Goal: Task Accomplishment & Management: Manage account settings

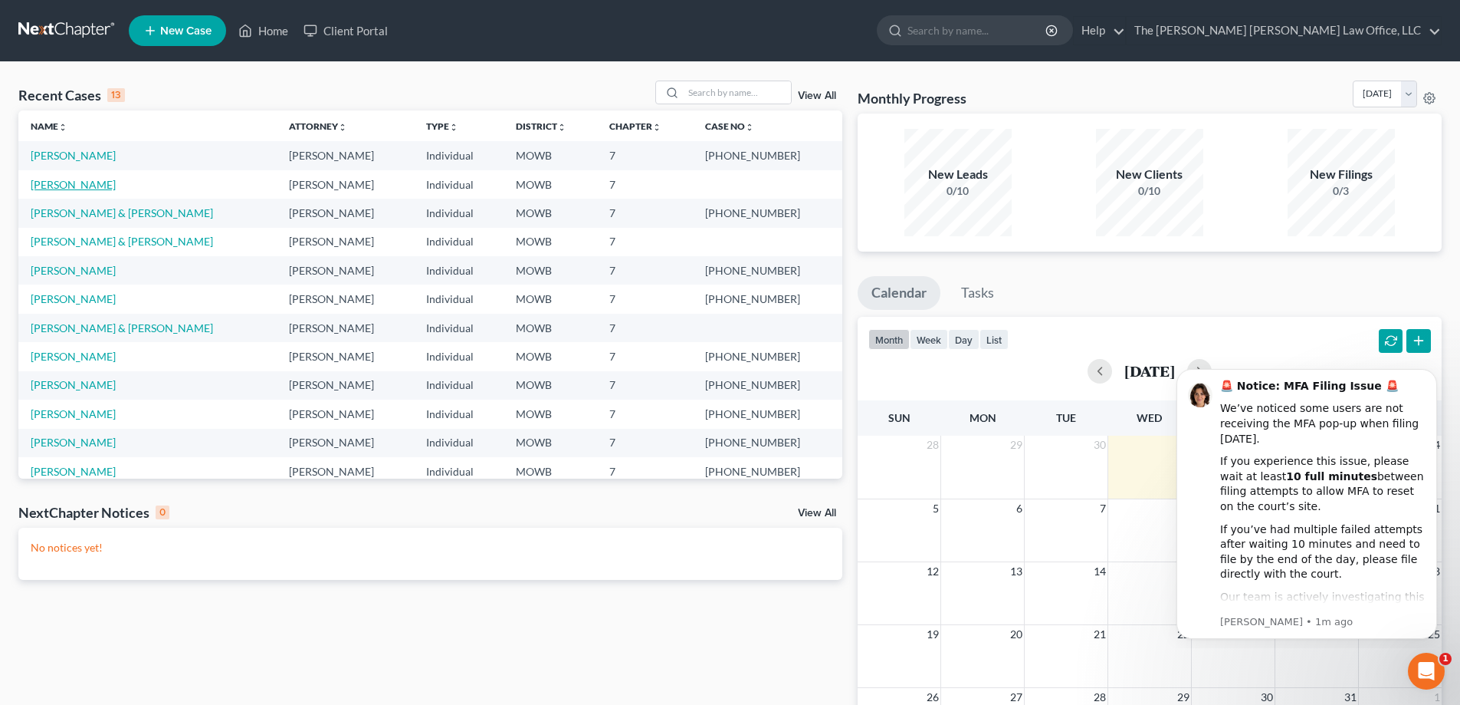
click at [88, 186] on link "[PERSON_NAME]" at bounding box center [73, 184] width 85 height 13
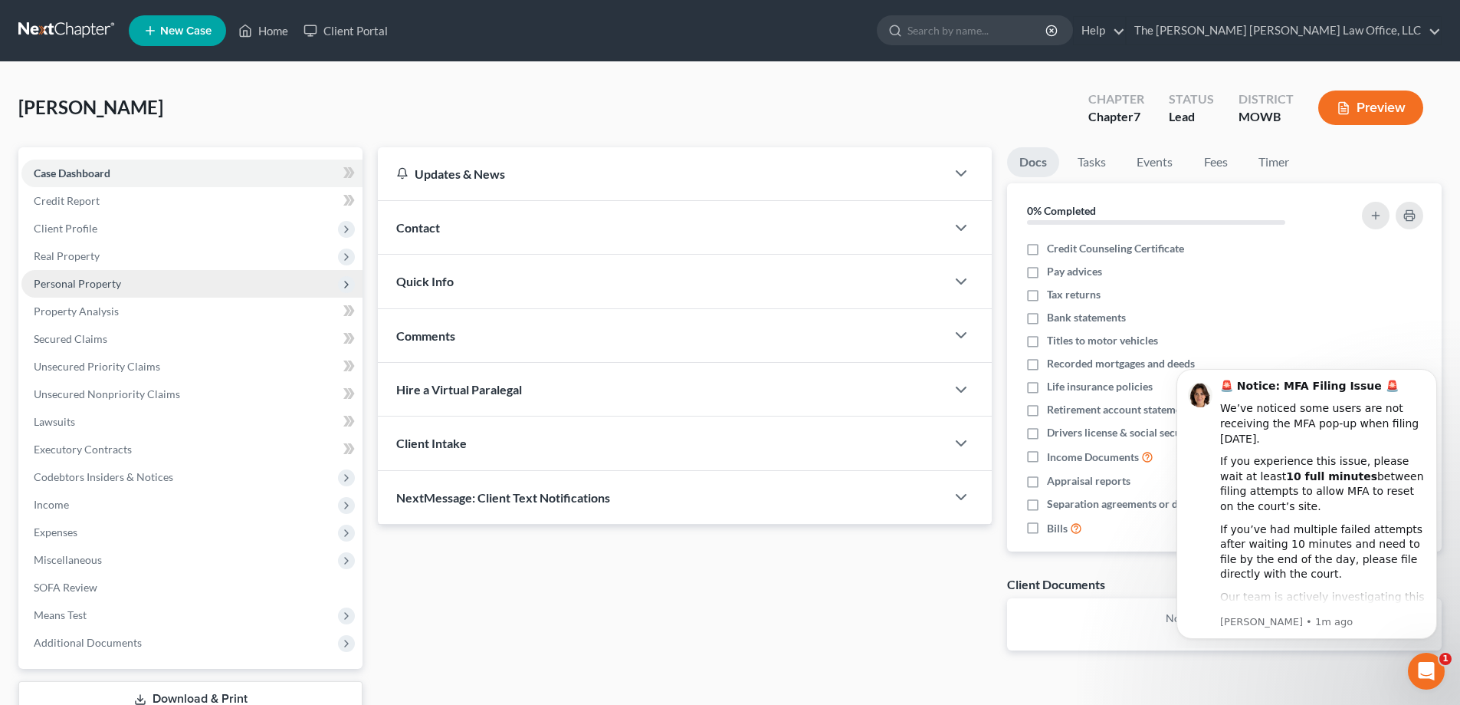
click at [89, 286] on span "Personal Property" at bounding box center [77, 283] width 87 height 13
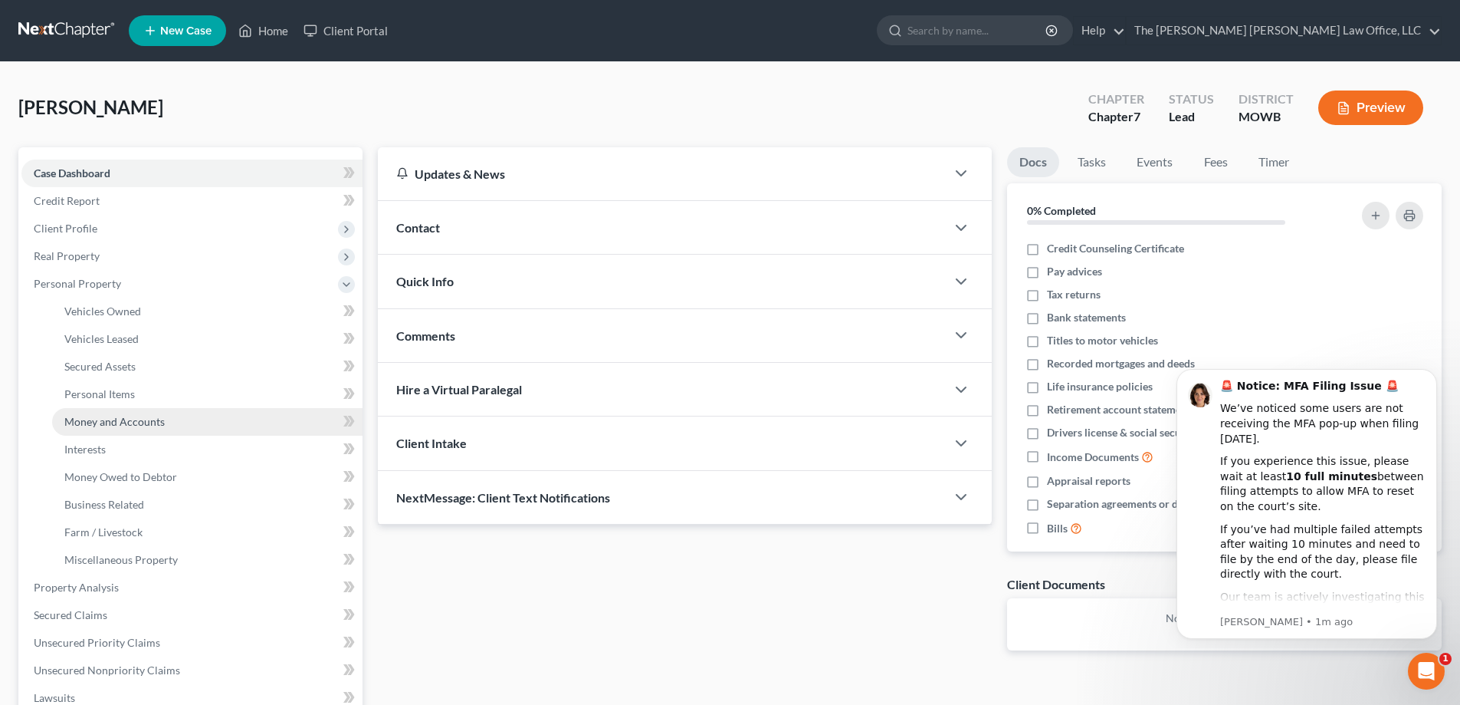
click at [110, 420] on span "Money and Accounts" at bounding box center [114, 421] width 100 height 13
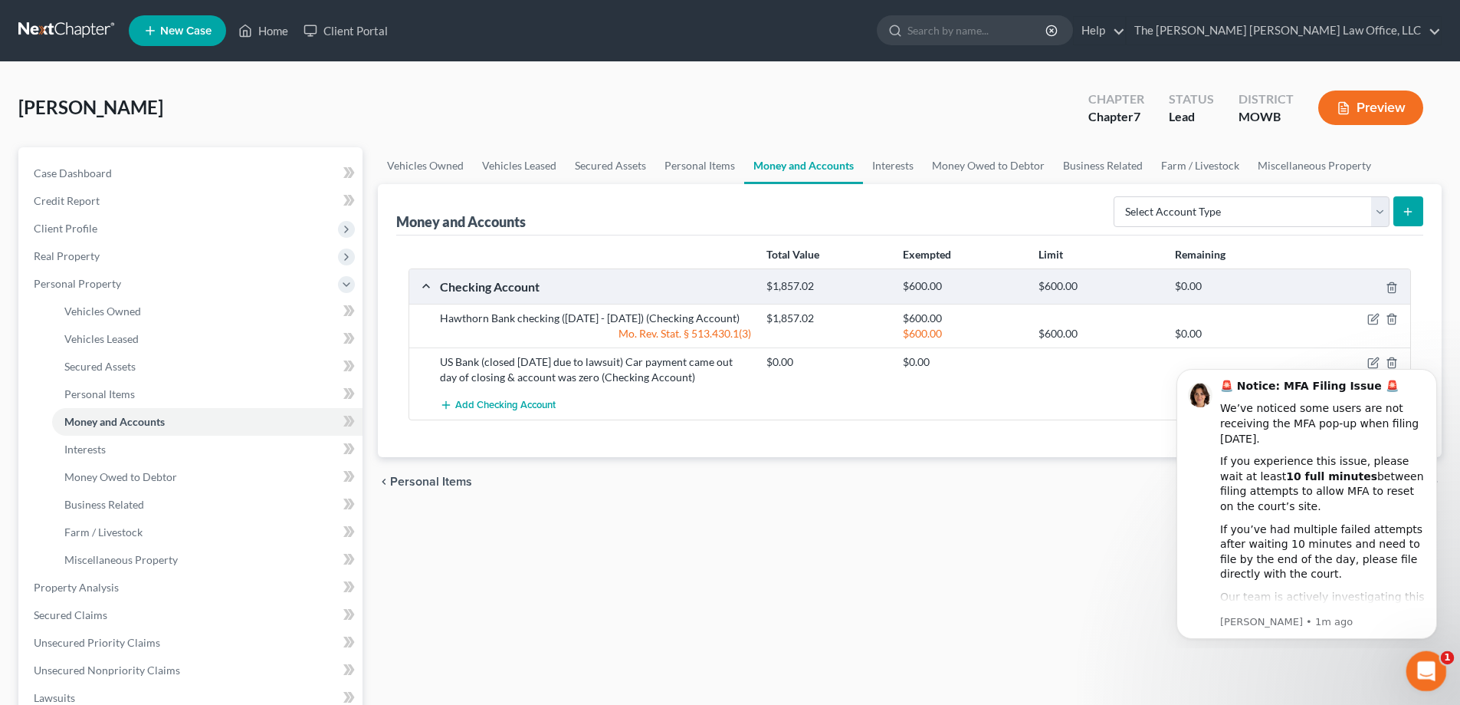
click at [1422, 669] on icon "Open Intercom Messenger" at bounding box center [1424, 668] width 25 height 25
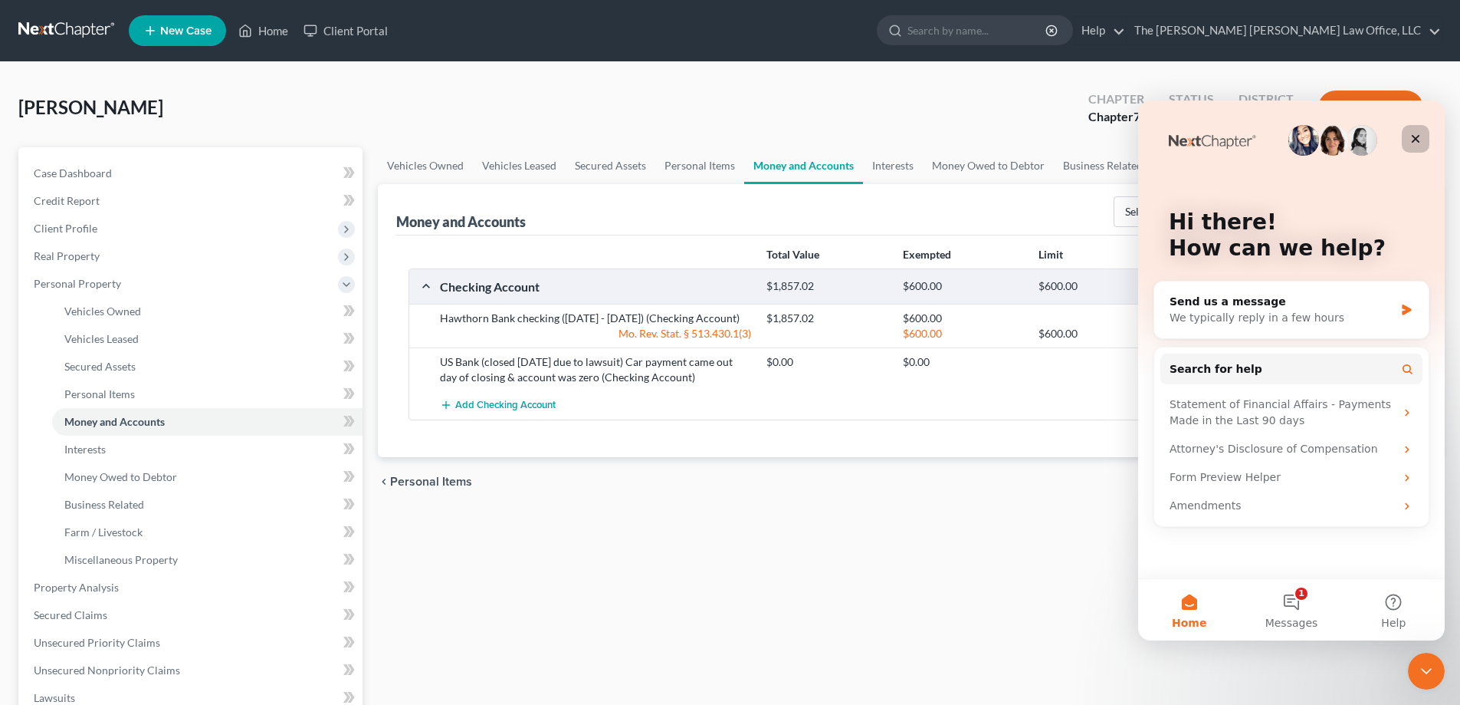
click at [1418, 138] on icon "Close" at bounding box center [1416, 139] width 12 height 12
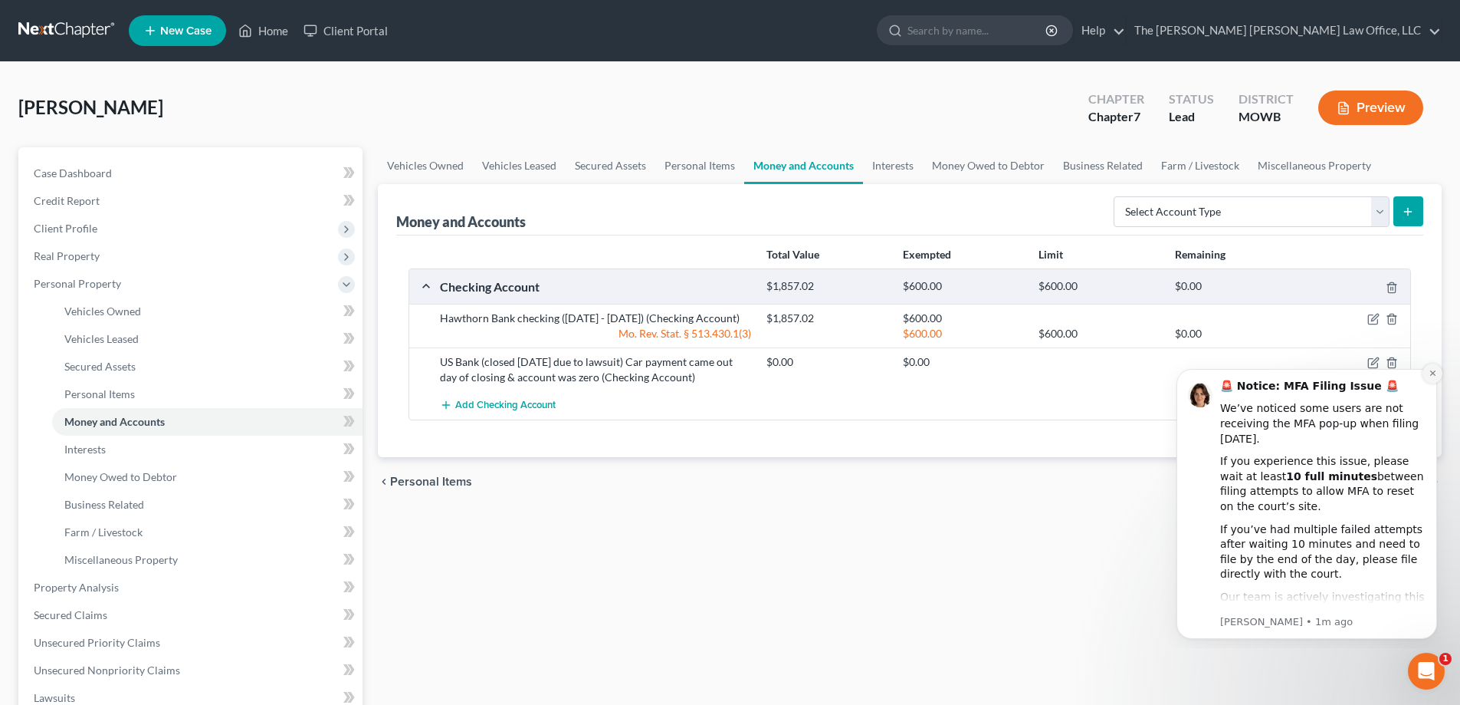
click at [1429, 371] on icon "Dismiss notification" at bounding box center [1433, 373] width 8 height 8
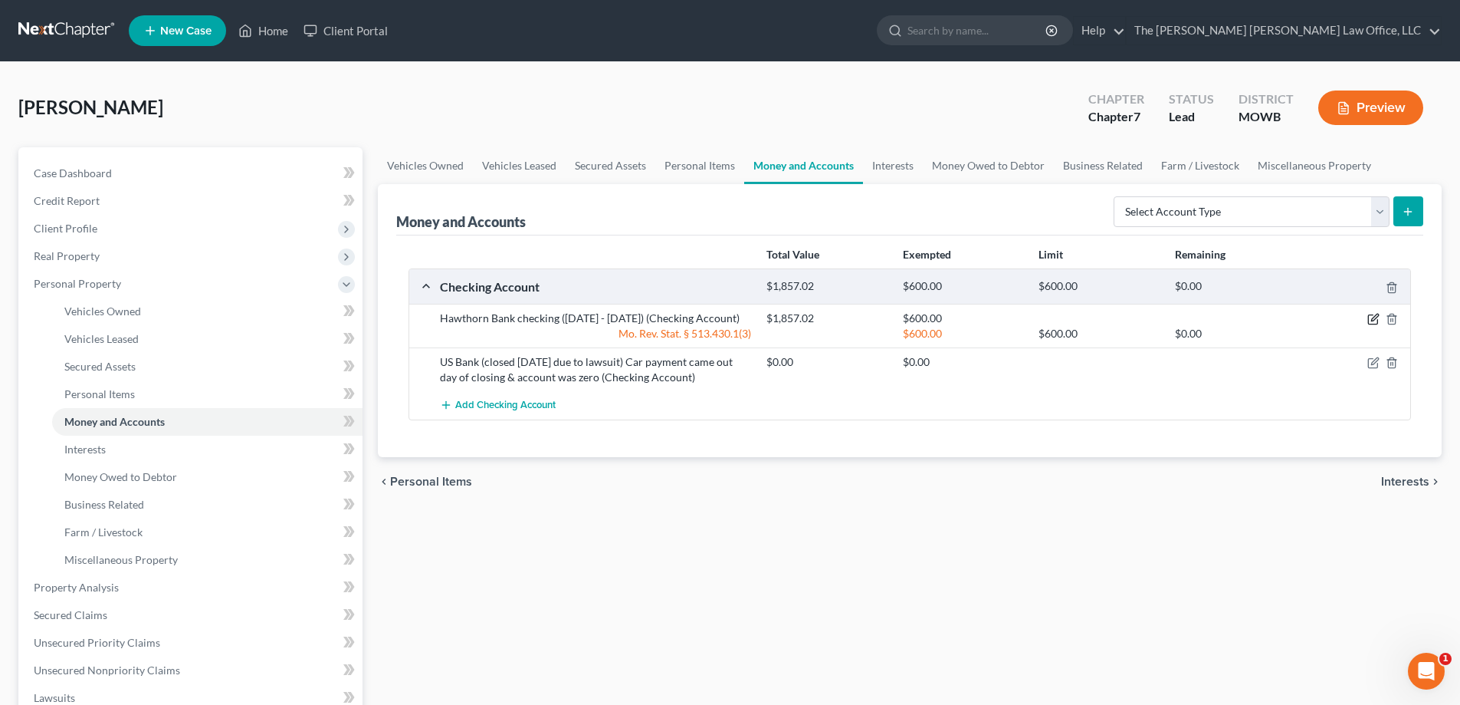
click at [1374, 318] on icon "button" at bounding box center [1375, 317] width 7 height 7
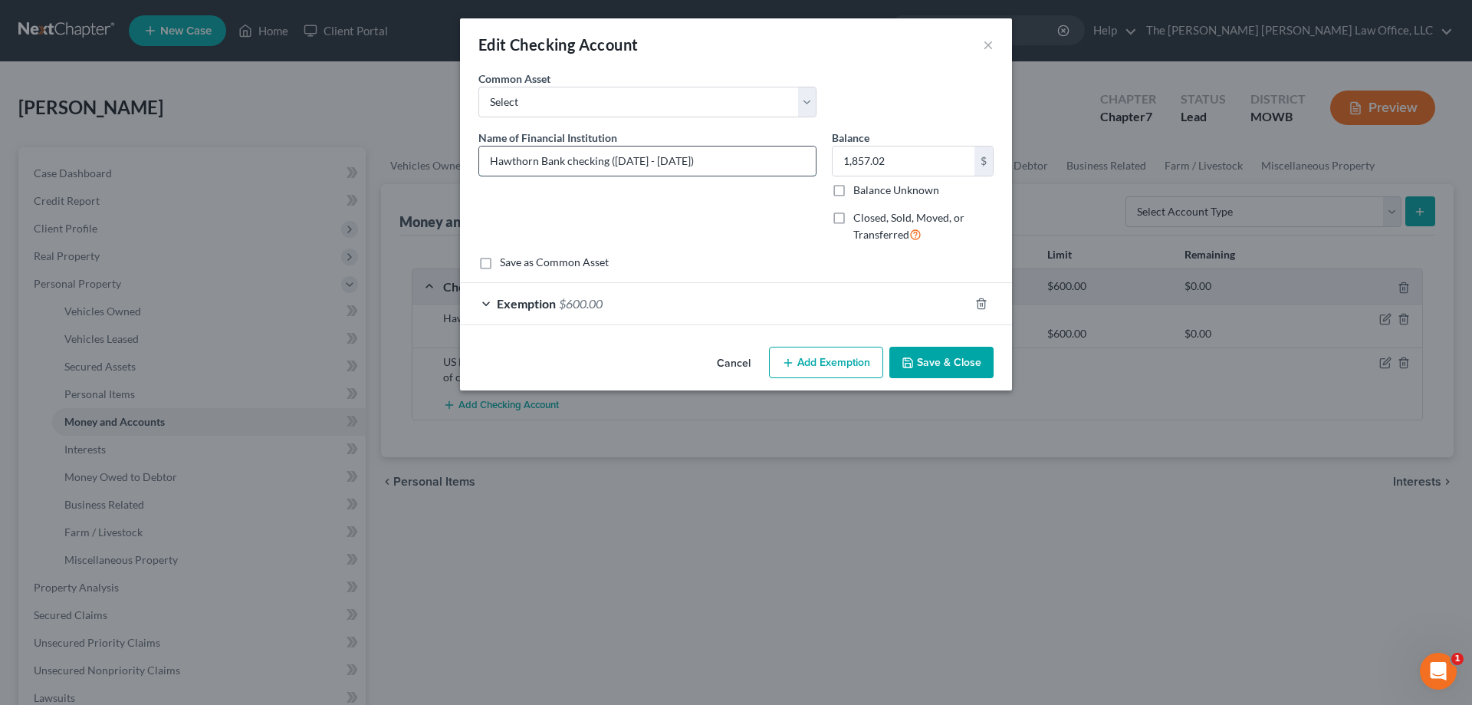
drag, startPoint x: 608, startPoint y: 156, endPoint x: 731, endPoint y: 158, distance: 122.7
click at [731, 158] on input "Hawthorn Bank checking ([DATE] - [DATE])" at bounding box center [647, 160] width 337 height 29
type input "Hawthorn Bank checking"
type input "402.22"
click at [554, 307] on span "Exemption" at bounding box center [526, 303] width 59 height 15
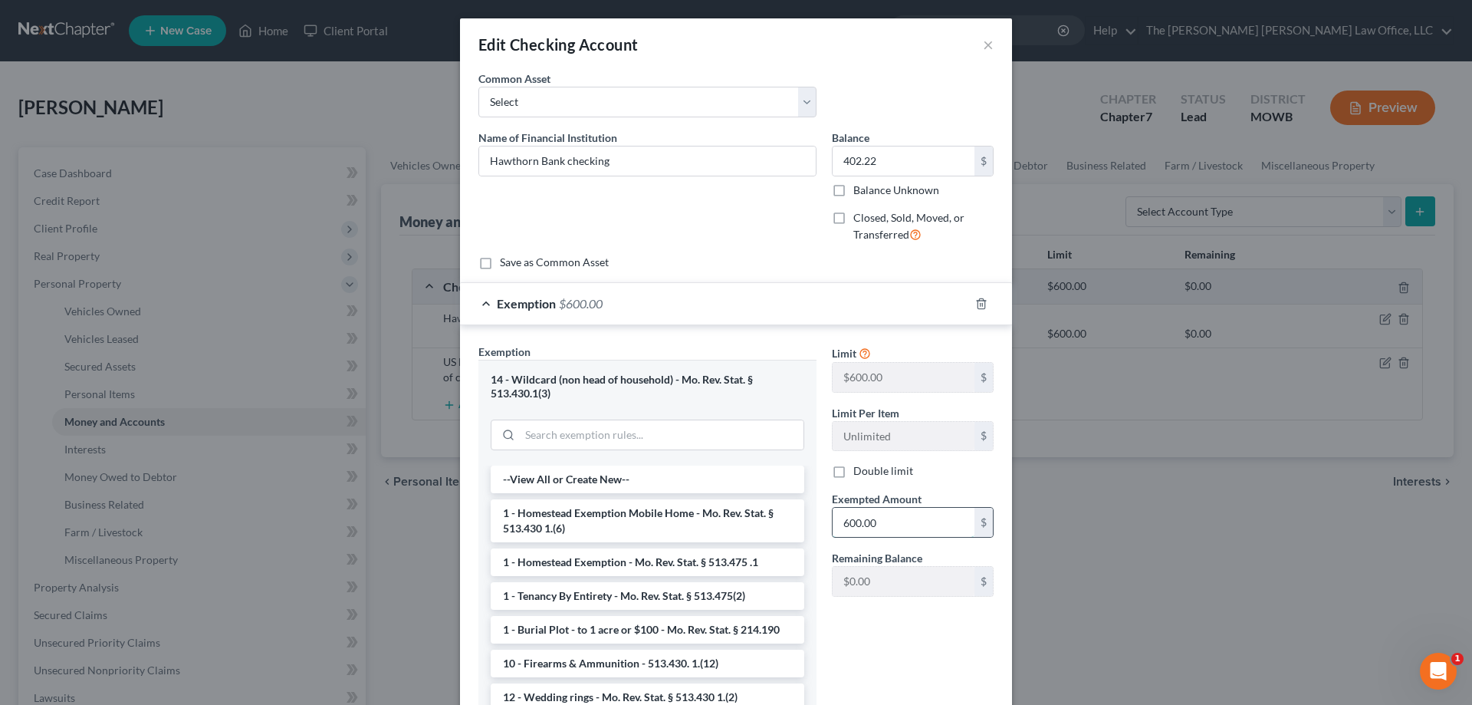
click at [873, 522] on input "600.00" at bounding box center [904, 522] width 142 height 29
type input "1"
type input "402.22"
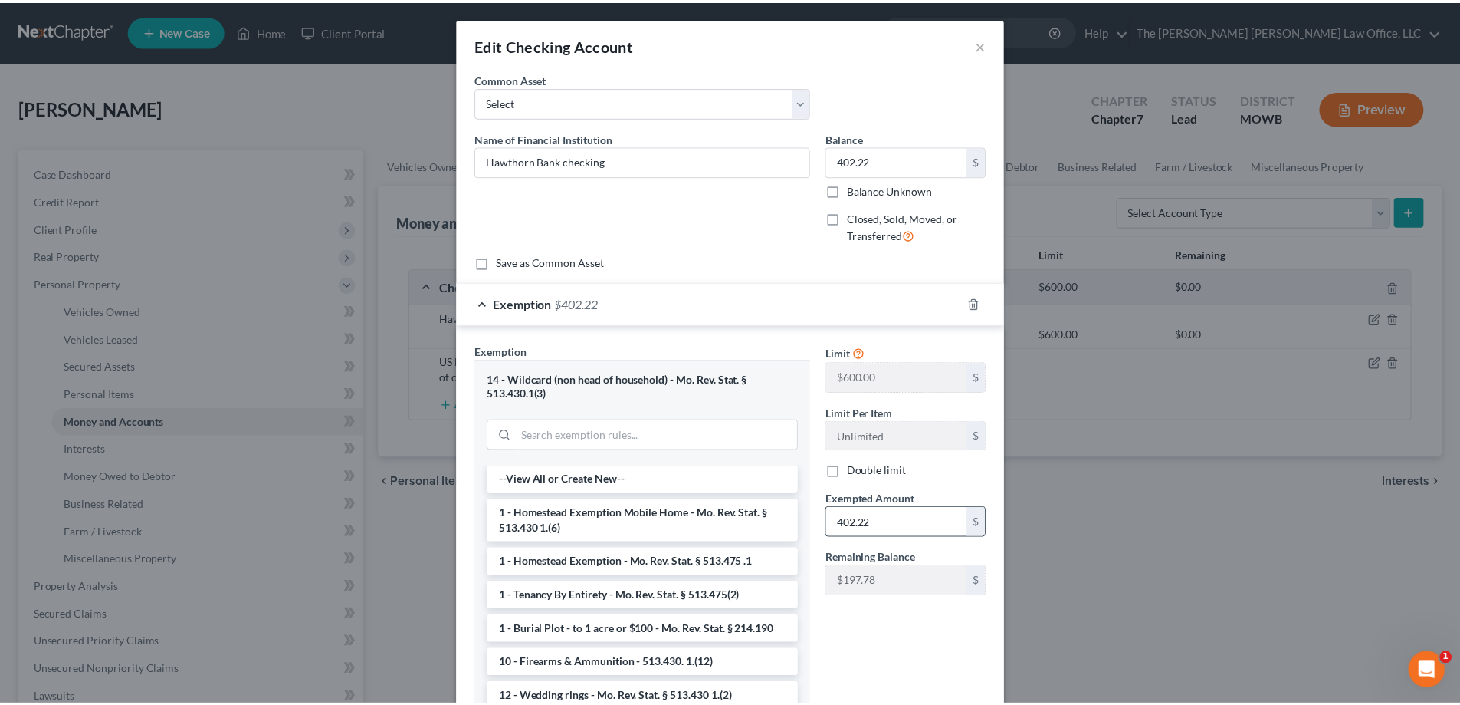
scroll to position [115, 0]
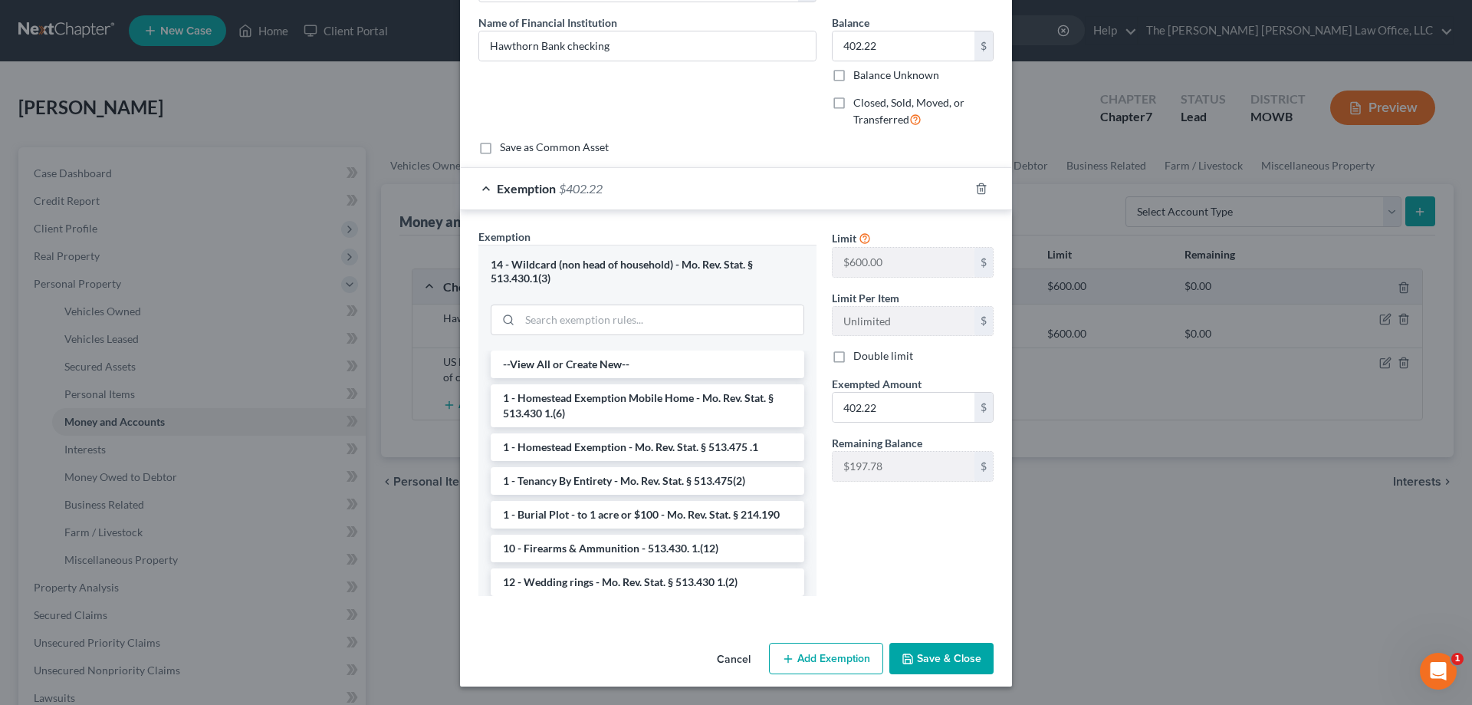
click at [912, 655] on button "Save & Close" at bounding box center [941, 658] width 104 height 32
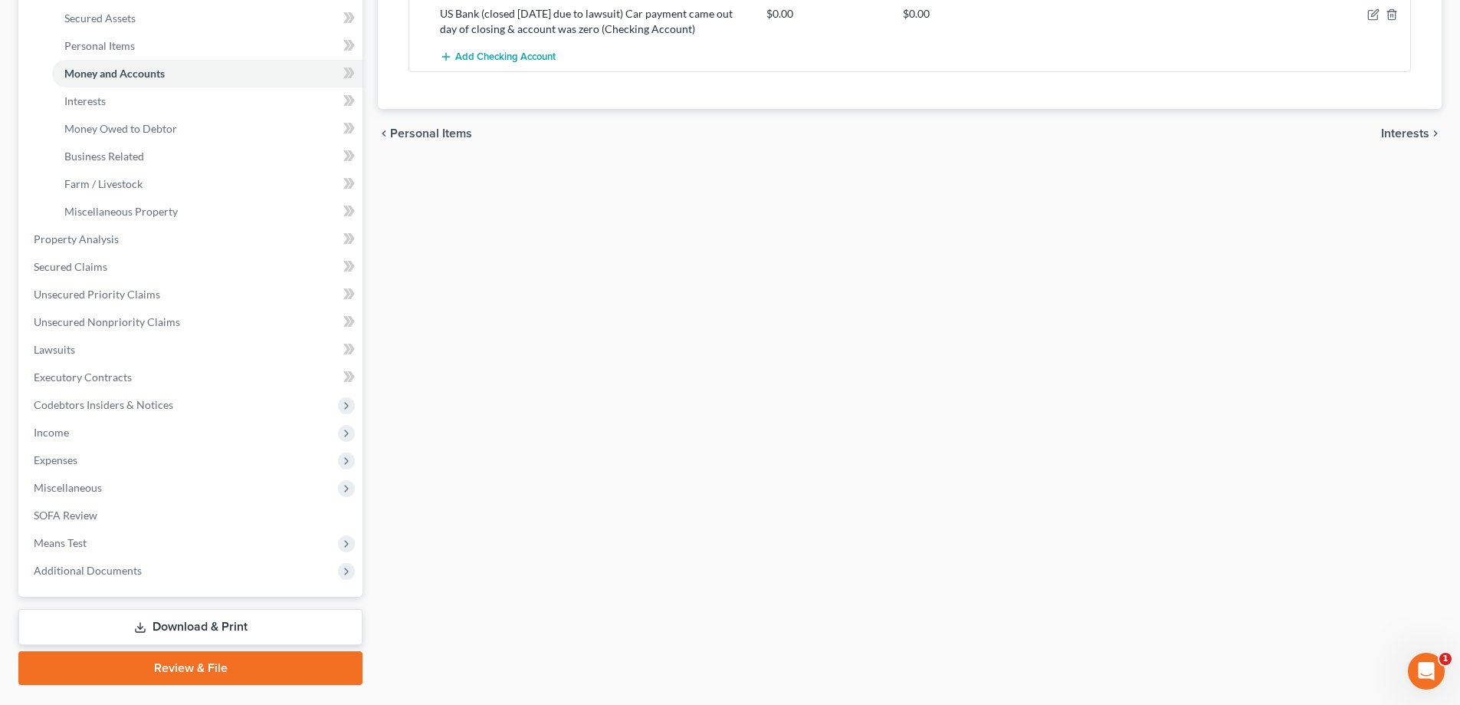
scroll to position [386, 0]
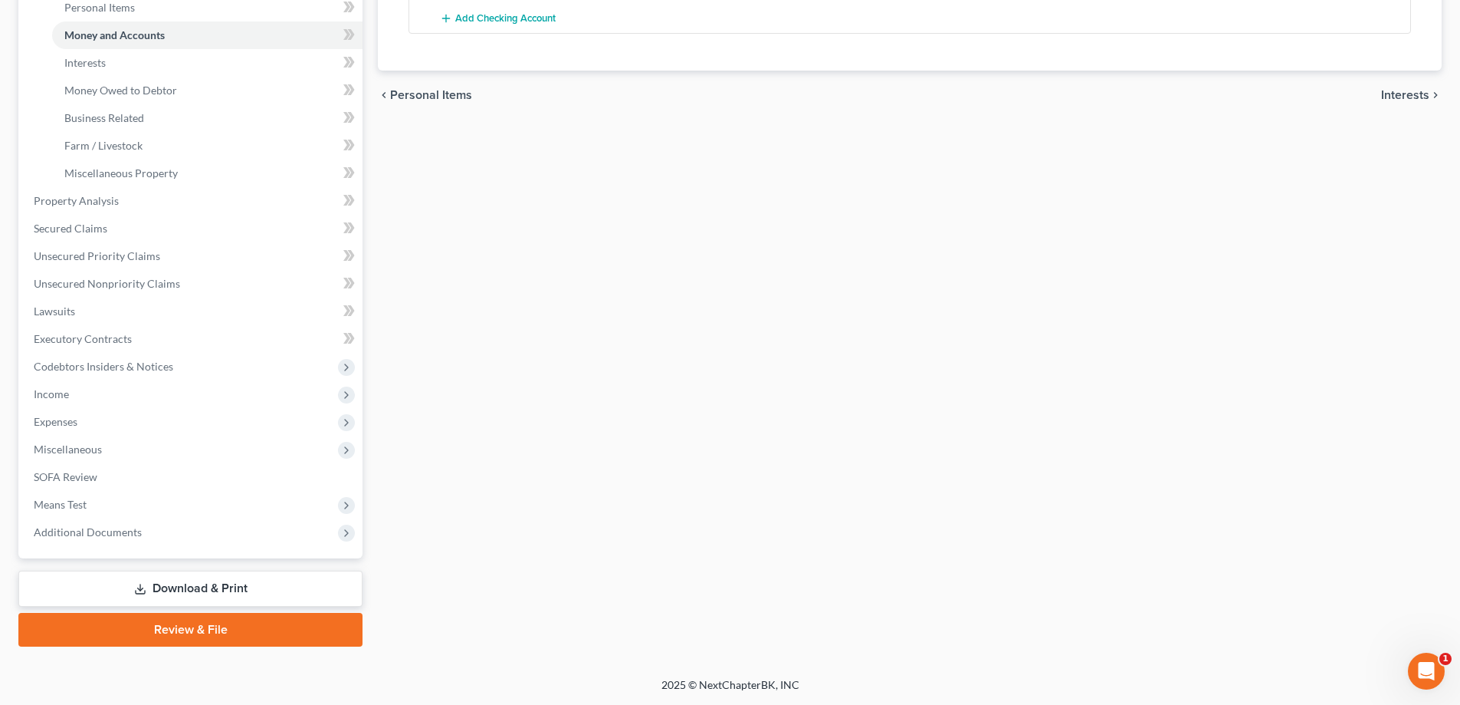
click at [186, 634] on link "Review & File" at bounding box center [190, 630] width 344 height 34
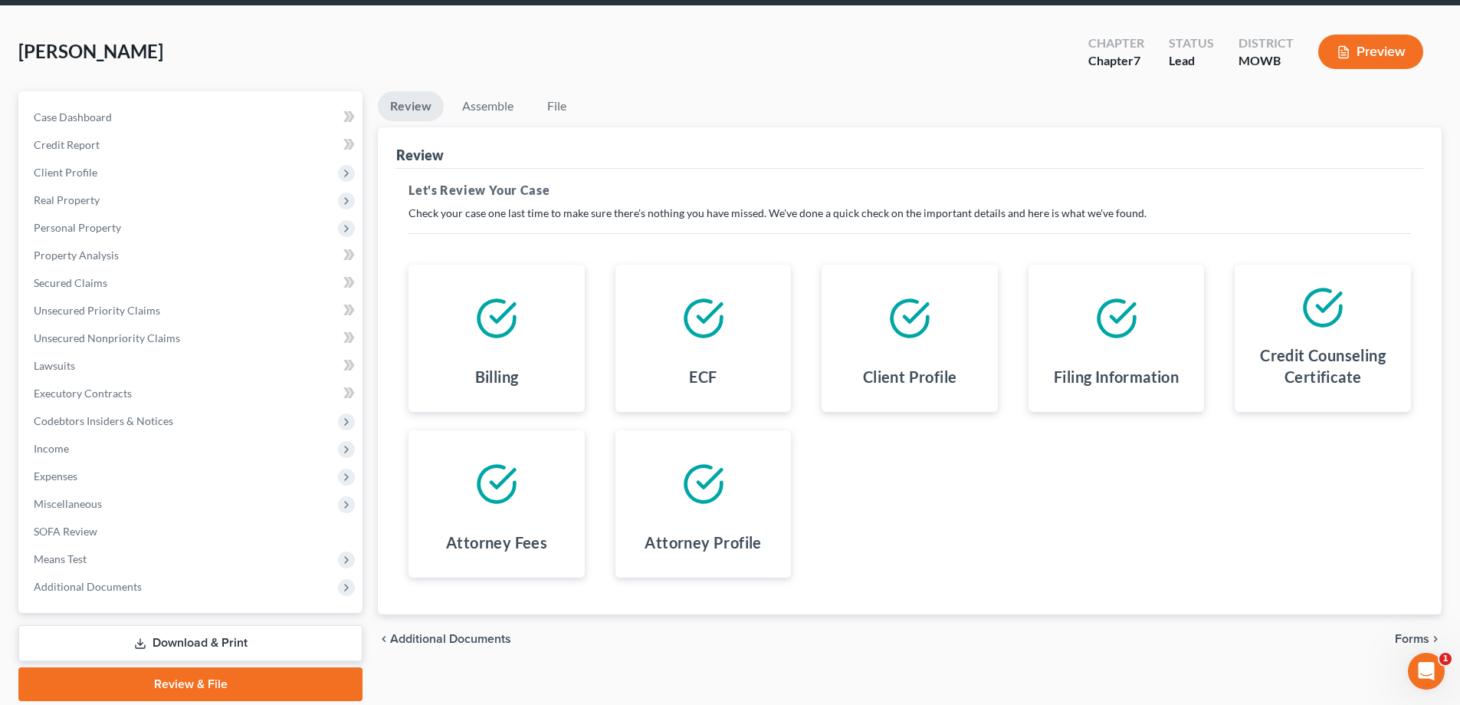
scroll to position [110, 0]
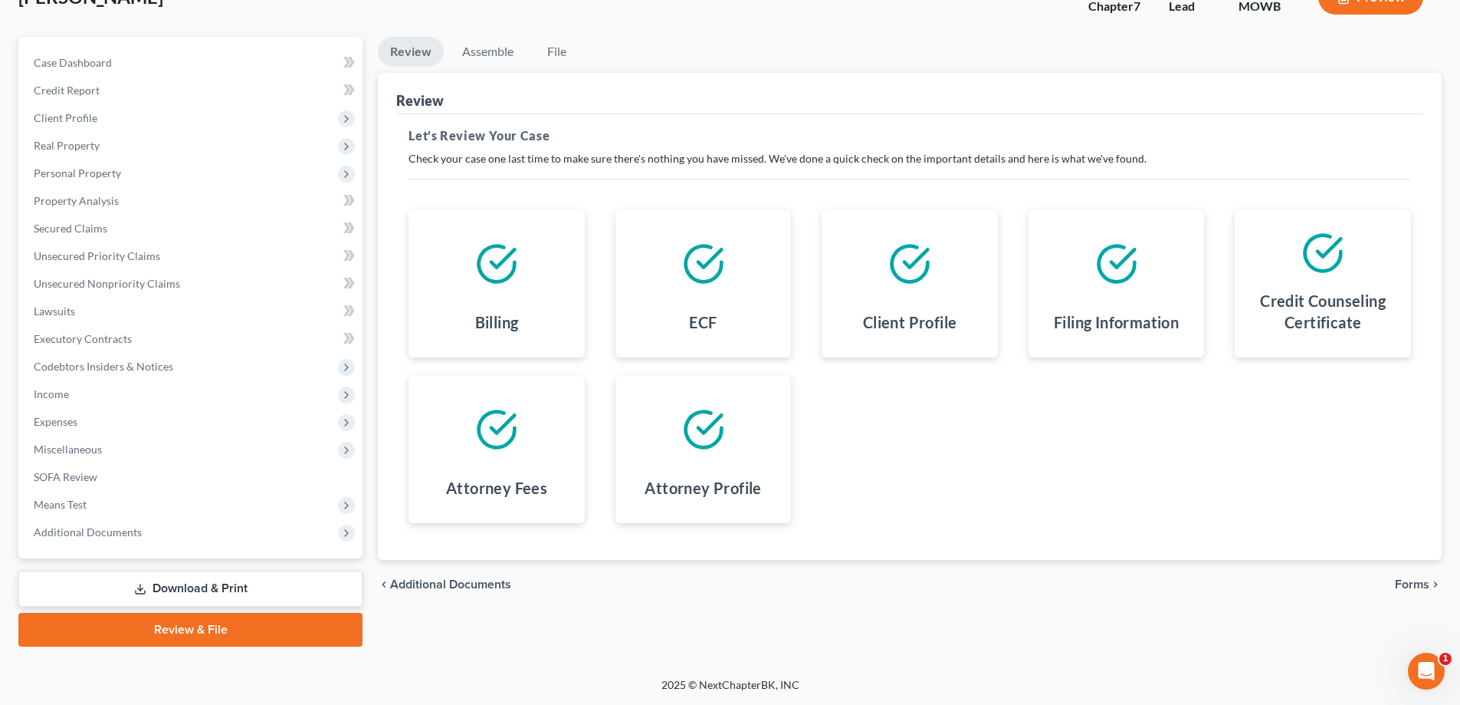
click at [265, 593] on link "Download & Print" at bounding box center [190, 588] width 344 height 36
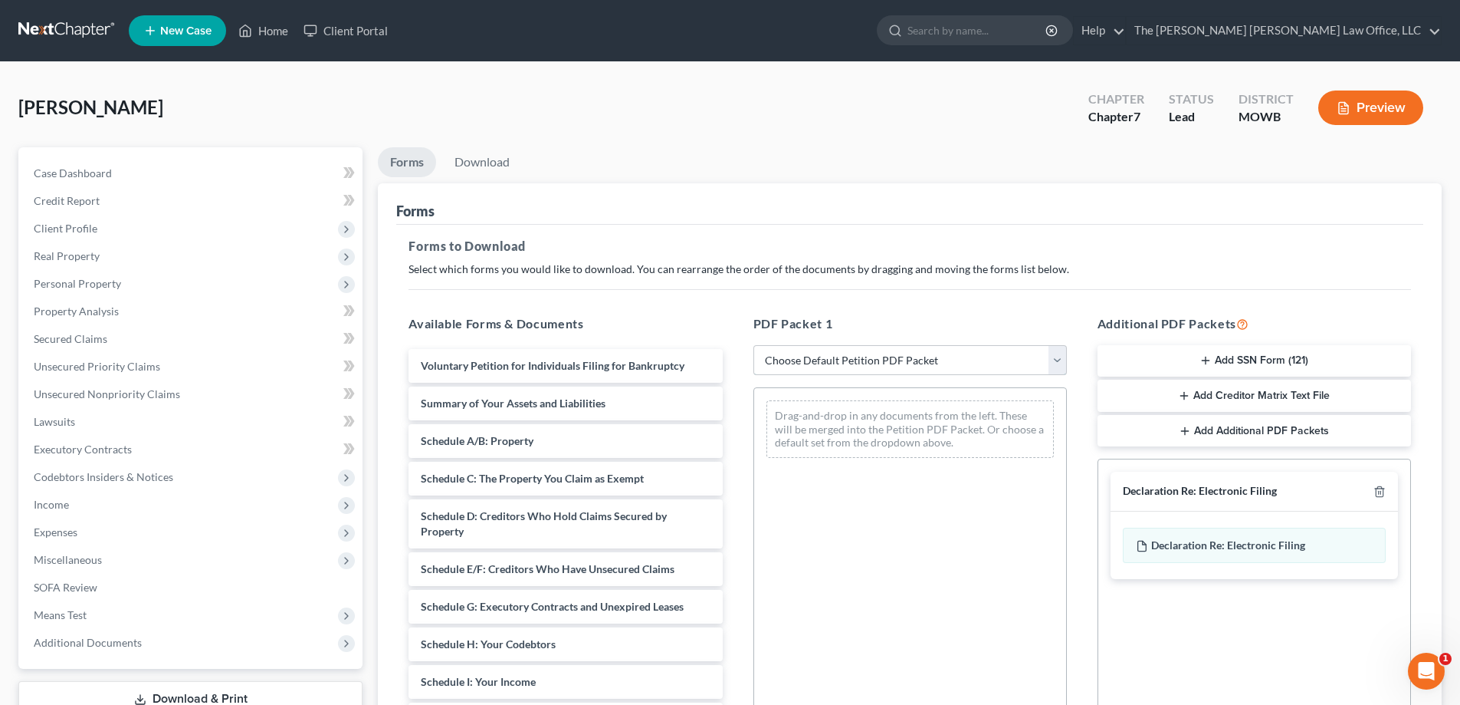
click at [1059, 359] on select "Choose Default Petition PDF Packet Complete Bankruptcy Petition (all forms and …" at bounding box center [911, 360] width 314 height 31
select select "5"
click at [754, 345] on select "Choose Default Petition PDF Packet Complete Bankruptcy Petition (all forms and …" at bounding box center [911, 360] width 314 height 31
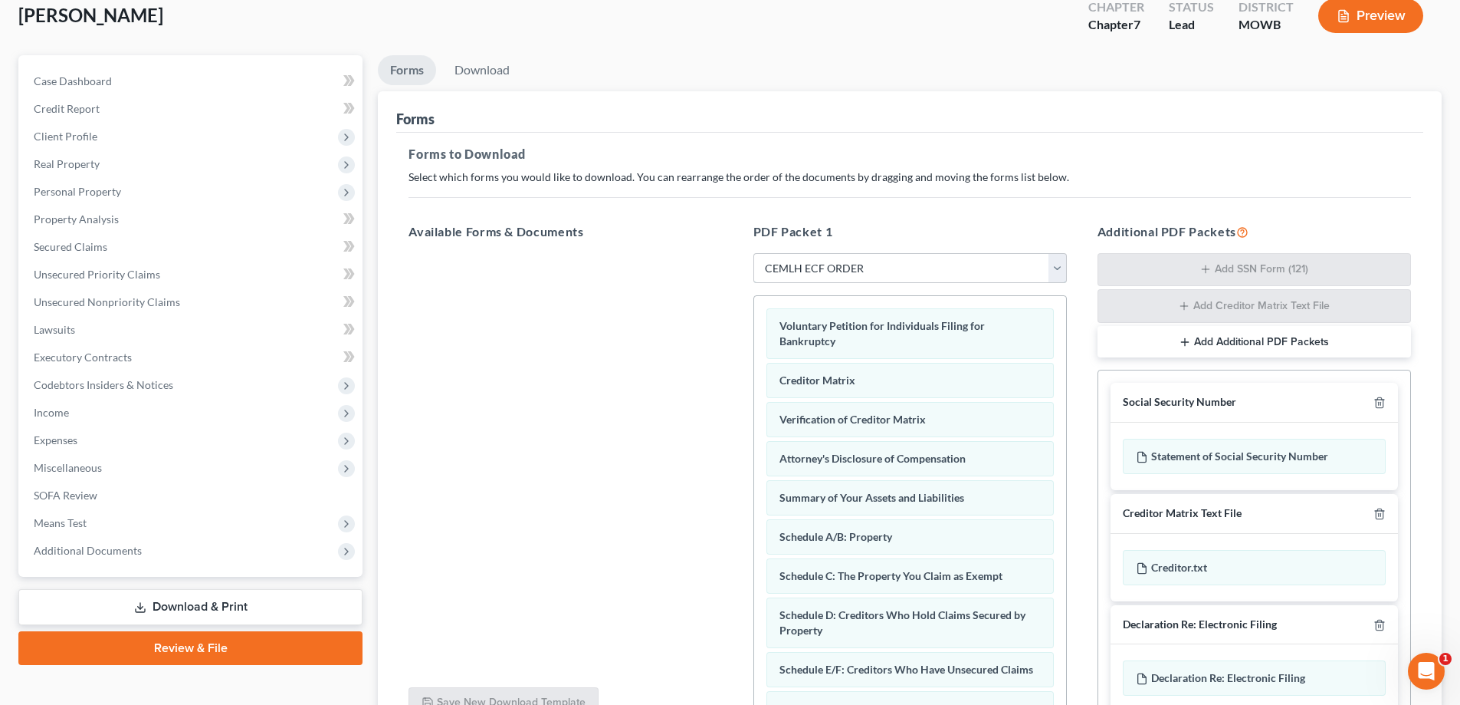
scroll to position [244, 0]
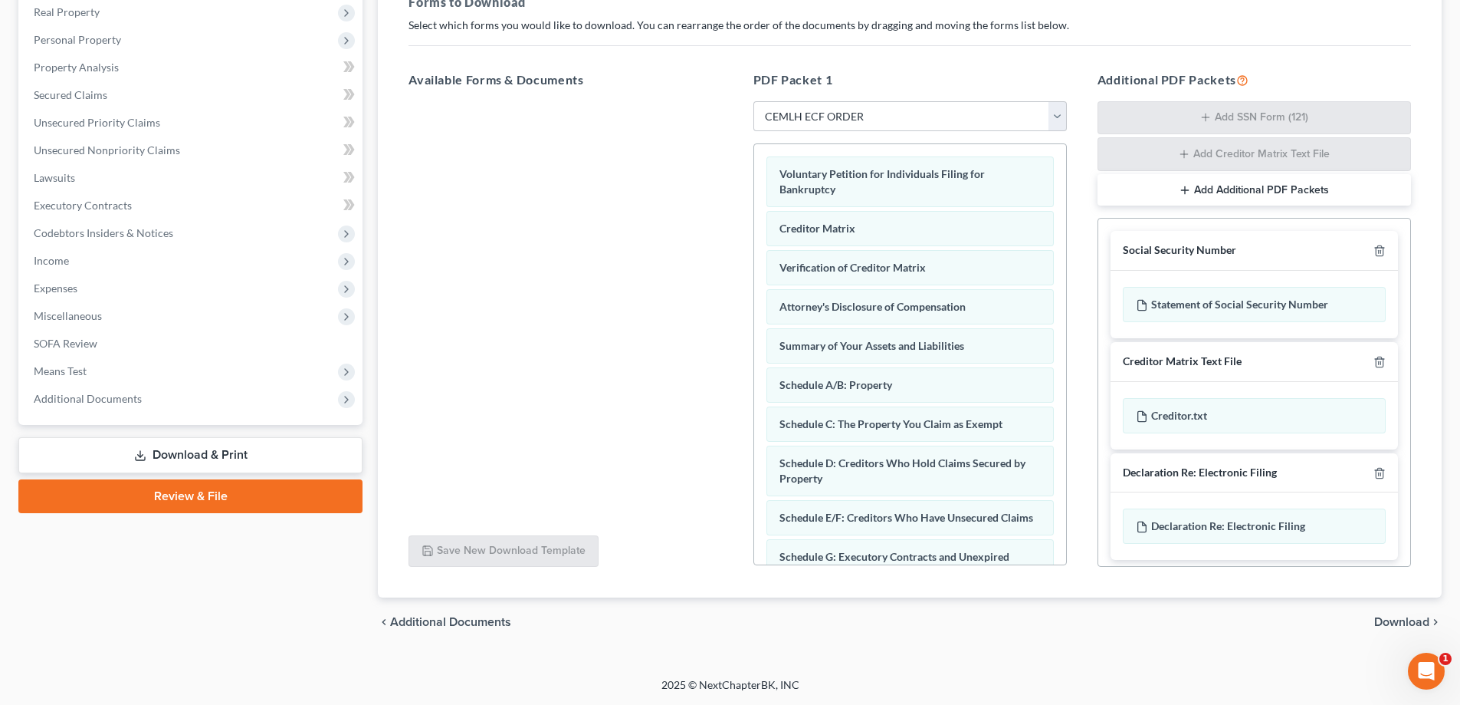
click at [1402, 624] on span "Download" at bounding box center [1402, 622] width 55 height 12
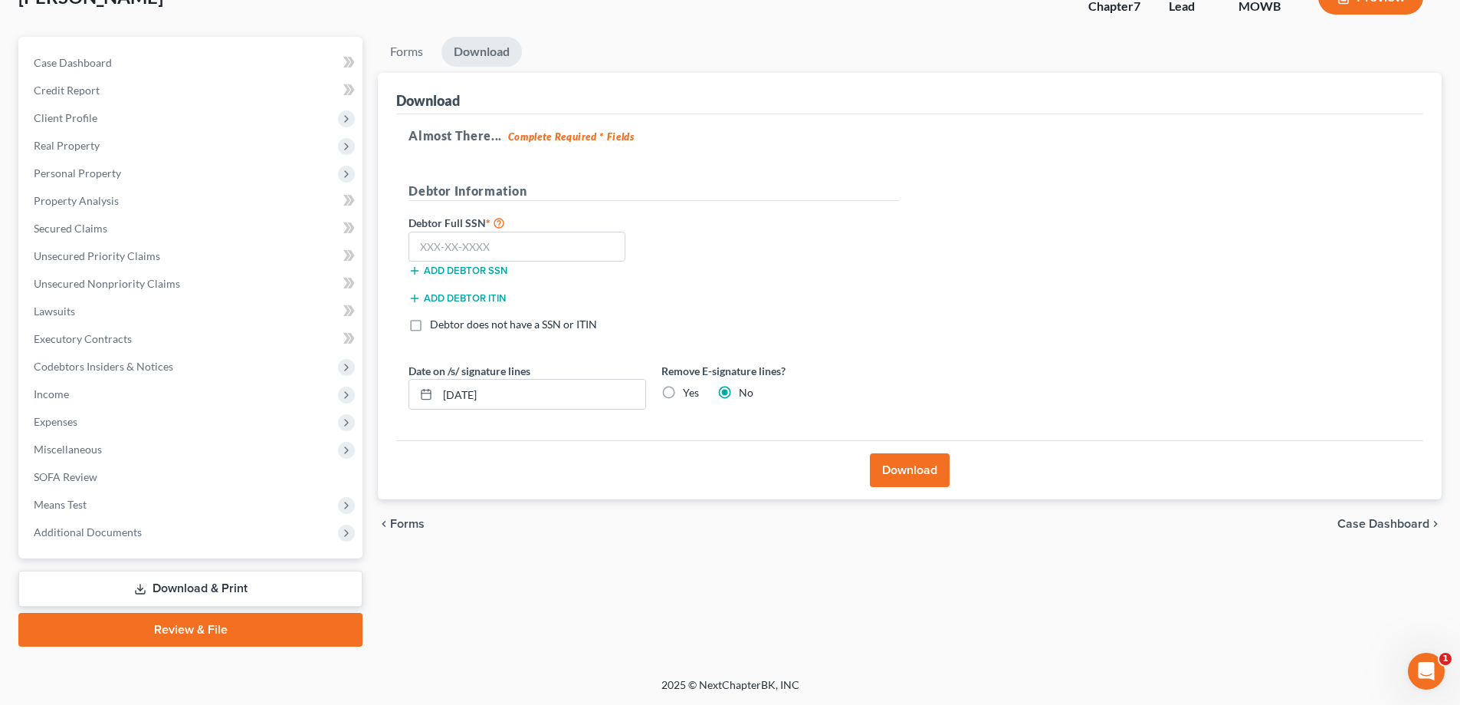
scroll to position [110, 0]
click at [683, 393] on label "Yes" at bounding box center [691, 392] width 16 height 15
click at [689, 393] on input "Yes" at bounding box center [694, 390] width 10 height 10
radio input "true"
radio input "false"
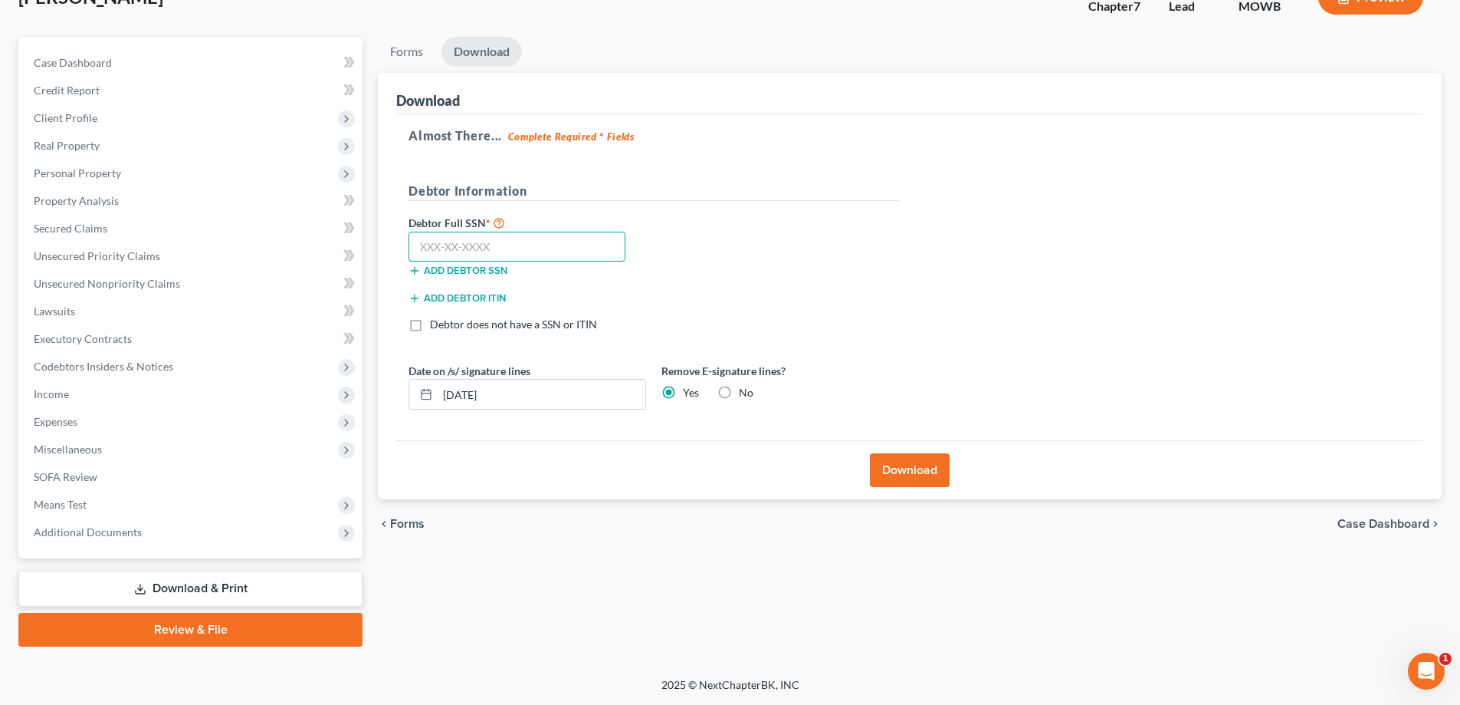
click at [501, 248] on input "text" at bounding box center [517, 247] width 217 height 31
click at [511, 241] on input "text" at bounding box center [517, 247] width 217 height 31
type input "512-74-0075"
click at [908, 471] on button "Download" at bounding box center [910, 470] width 80 height 34
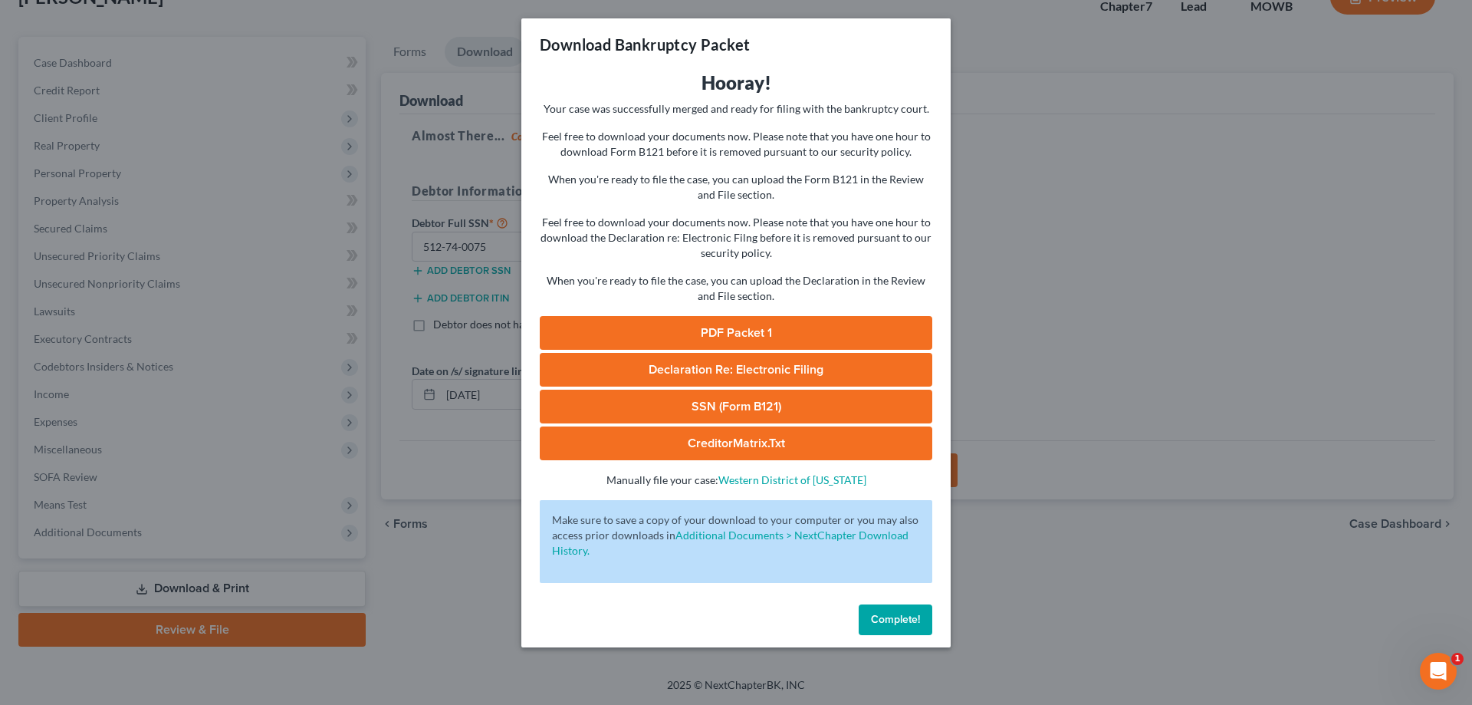
click at [740, 327] on link "PDF Packet 1" at bounding box center [736, 333] width 393 height 34
drag, startPoint x: 895, startPoint y: 619, endPoint x: 747, endPoint y: 244, distance: 403.8
click at [895, 619] on span "Complete!" at bounding box center [895, 619] width 49 height 13
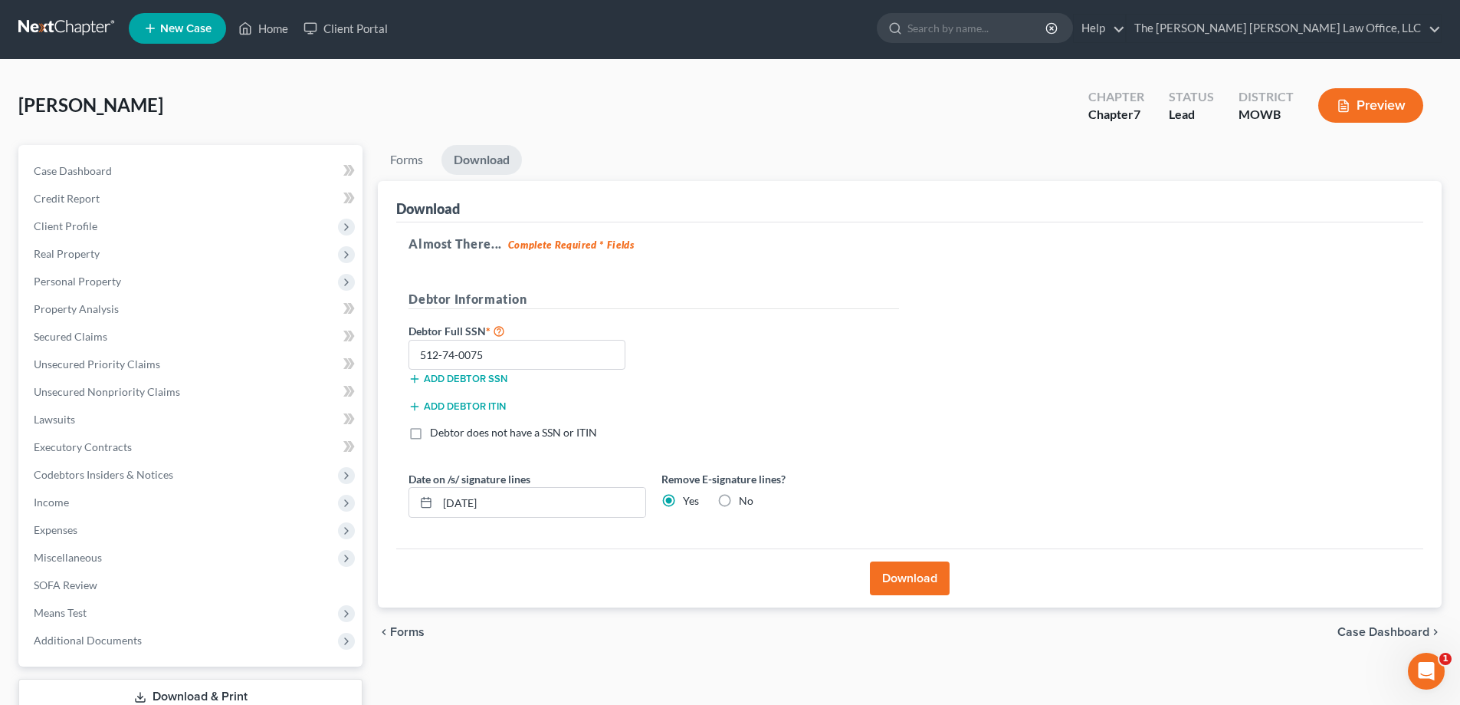
scroll to position [0, 0]
